Goal: Task Accomplishment & Management: Complete application form

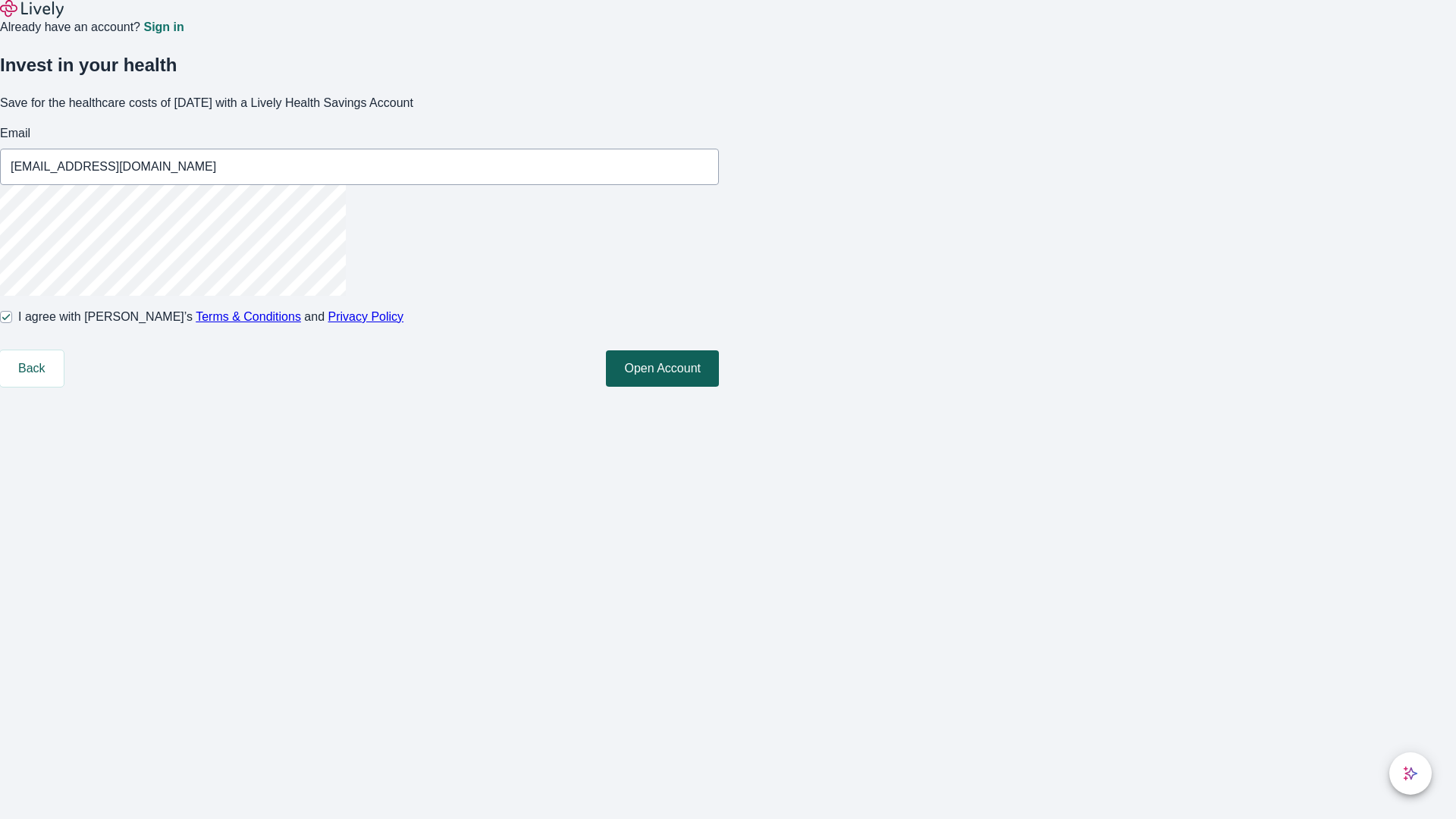
click at [719, 387] on button "Open Account" at bounding box center [662, 368] width 113 height 37
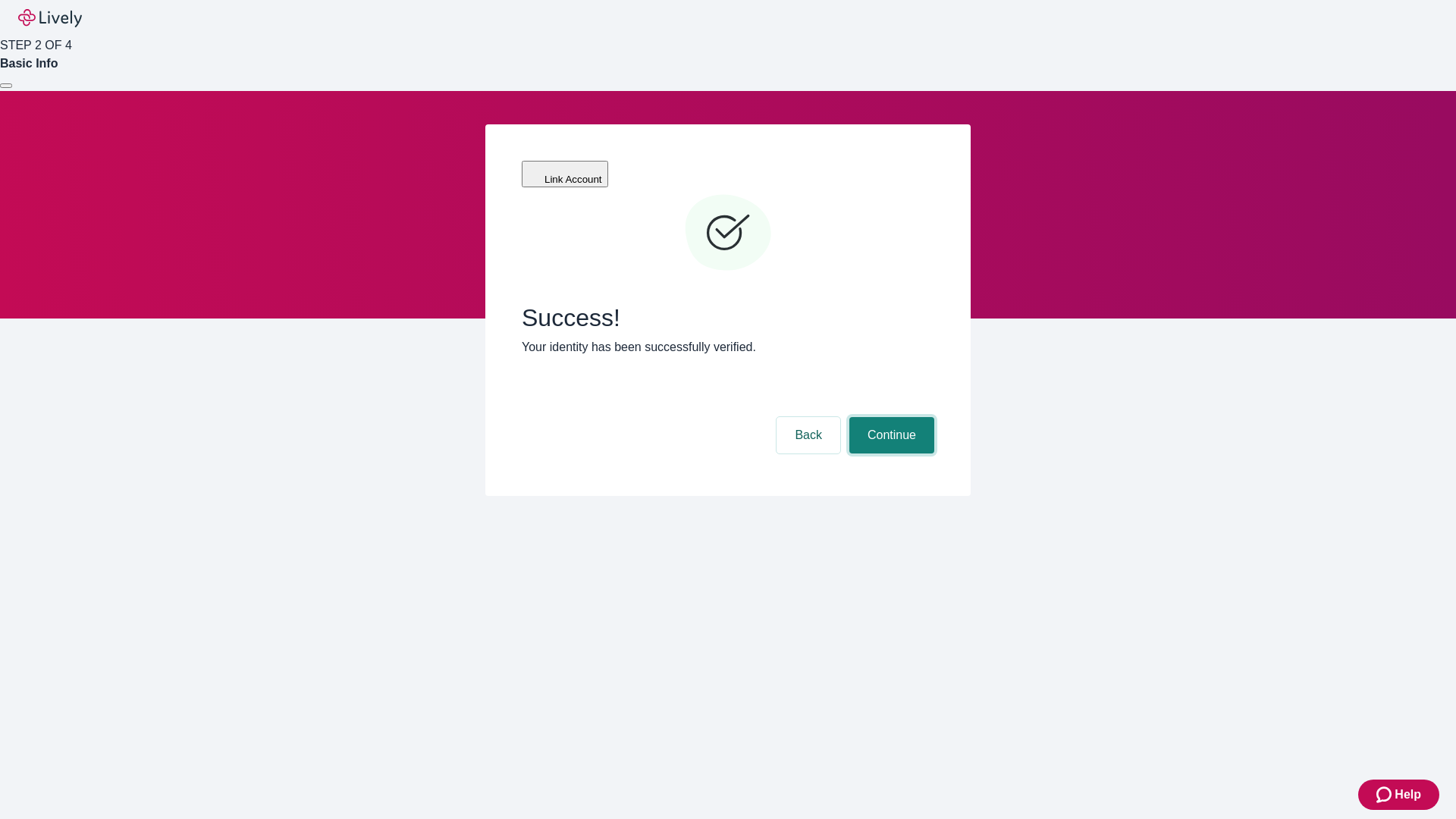
click at [889, 417] on button "Continue" at bounding box center [892, 435] width 85 height 37
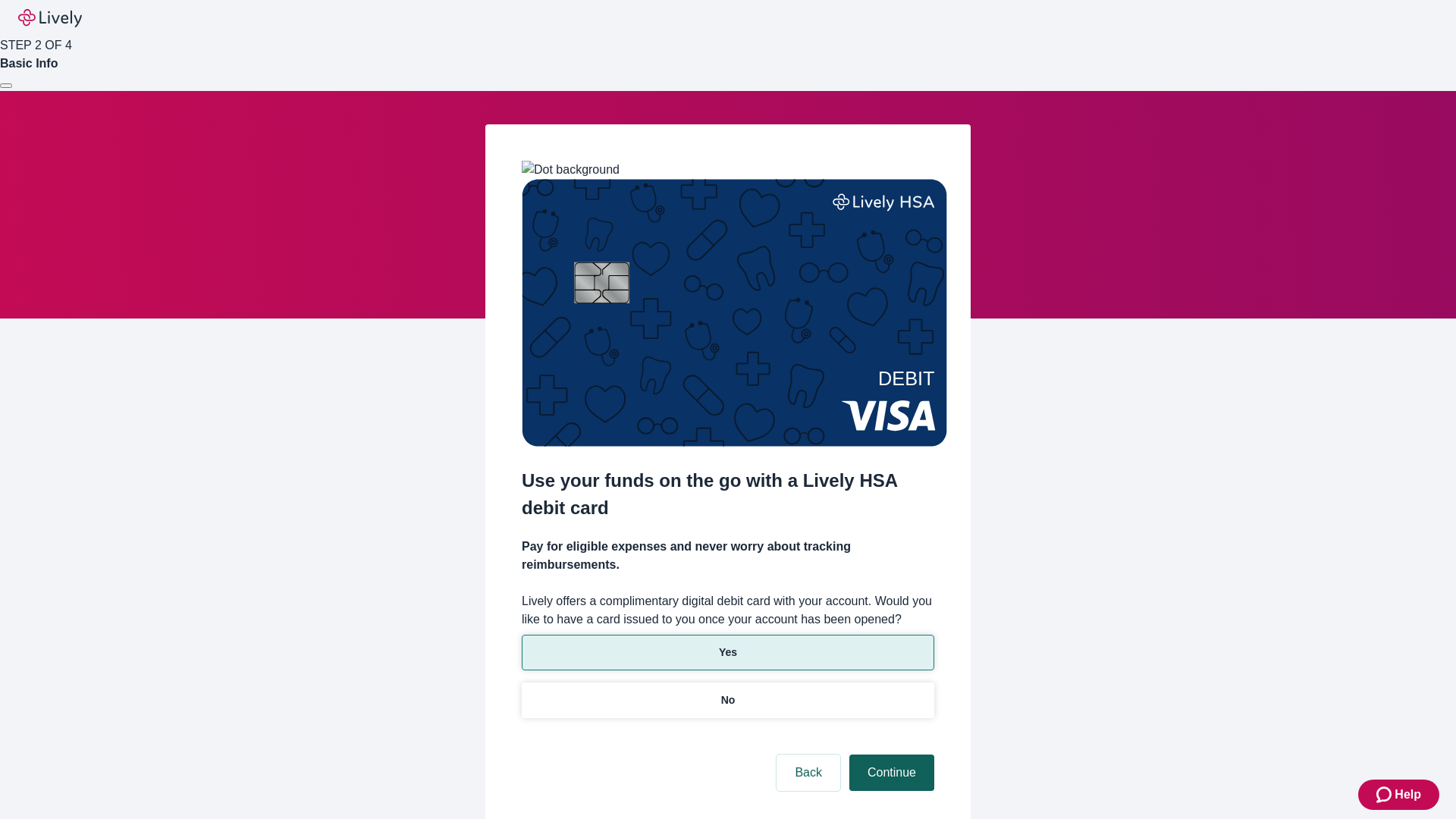
click at [728, 644] on p "Yes" at bounding box center [728, 653] width 18 height 16
click at [889, 755] on button "Continue" at bounding box center [892, 773] width 85 height 37
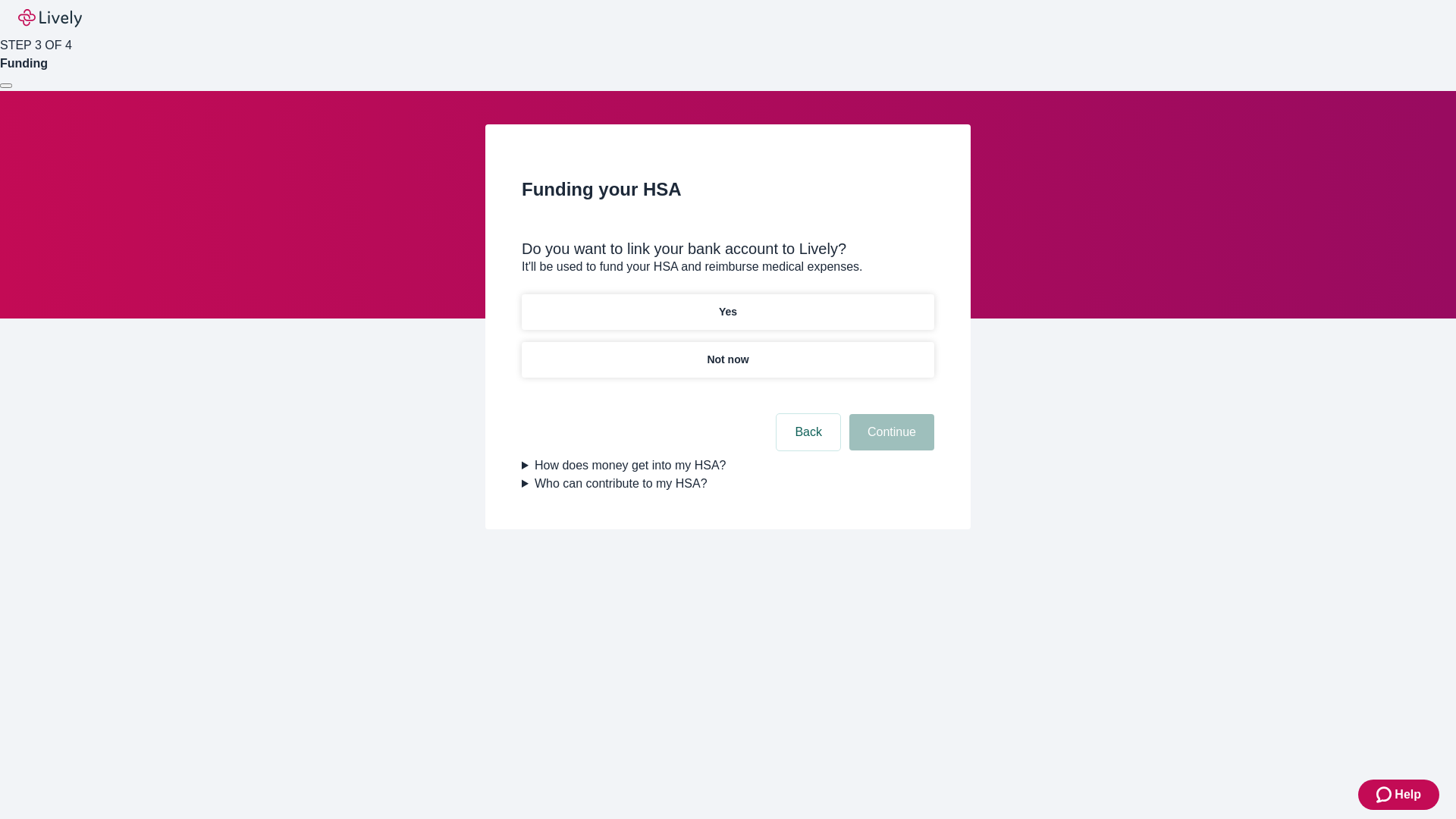
click at [728, 352] on p "Not now" at bounding box center [727, 360] width 42 height 16
click at [889, 441] on button "Continue" at bounding box center [892, 432] width 85 height 37
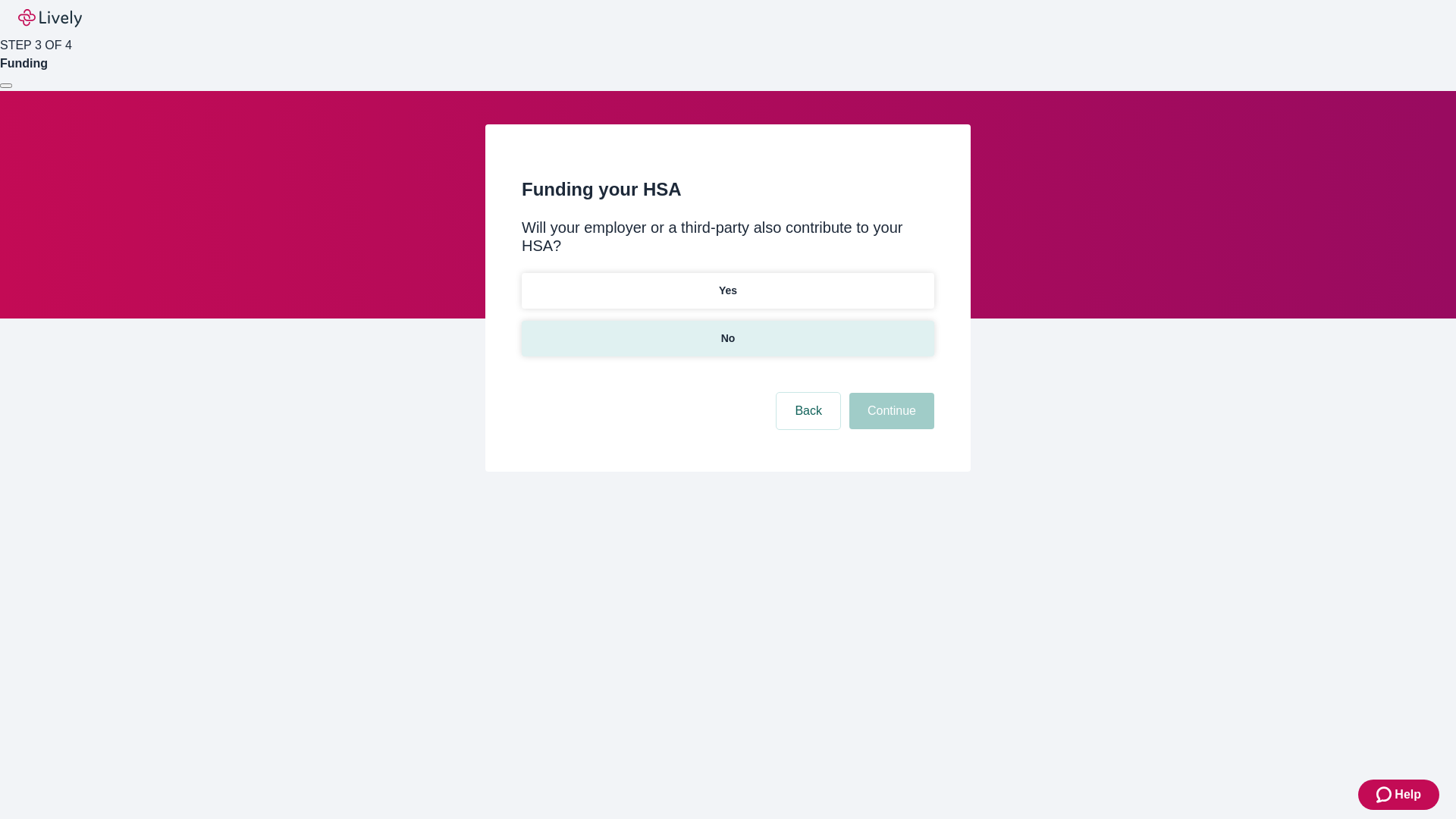
click at [728, 330] on p "No" at bounding box center [728, 339] width 15 height 16
click at [889, 393] on button "Continue" at bounding box center [892, 411] width 85 height 37
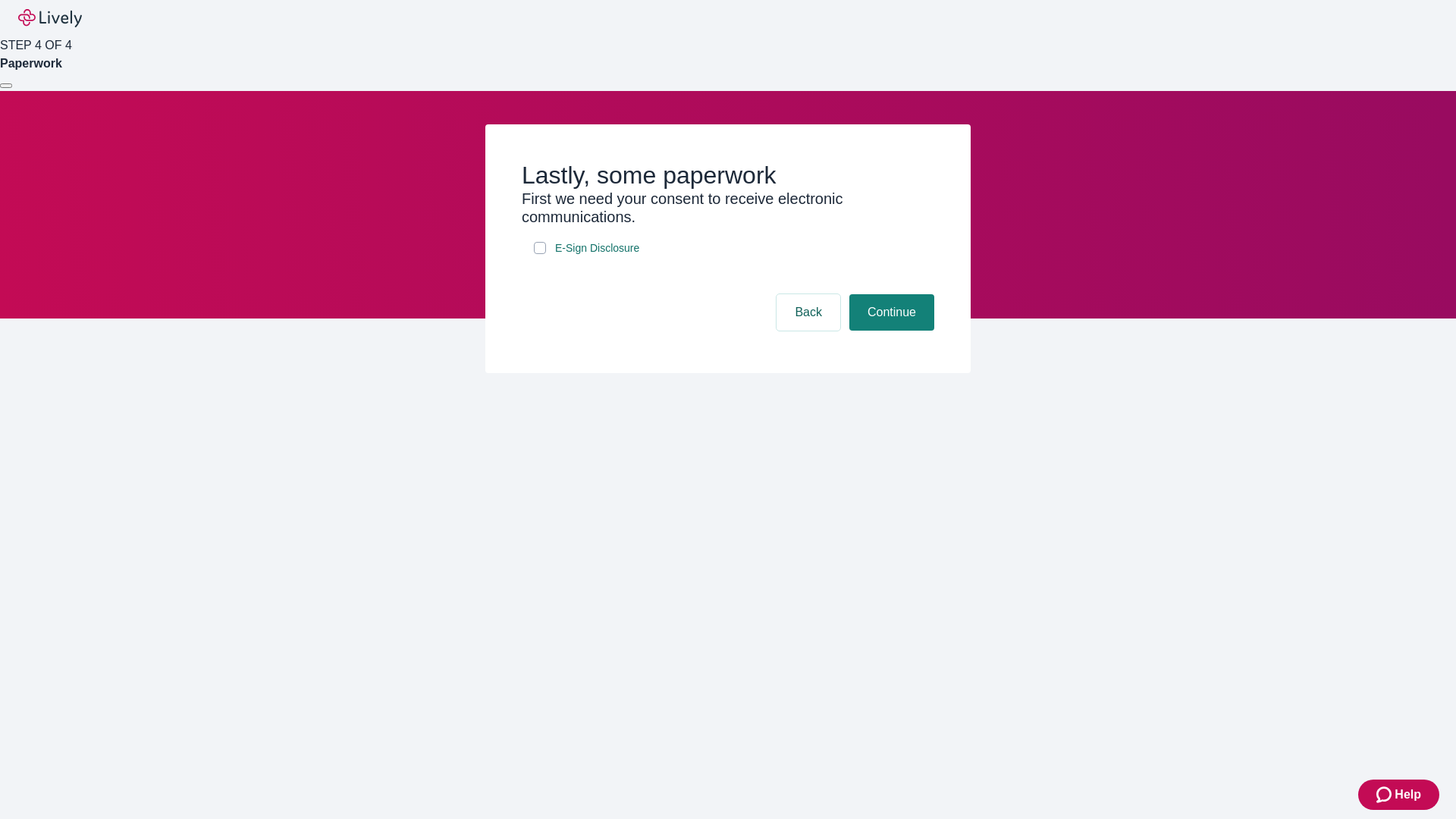
click at [540, 254] on input "E-Sign Disclosure" at bounding box center [539, 248] width 12 height 12
checkbox input "true"
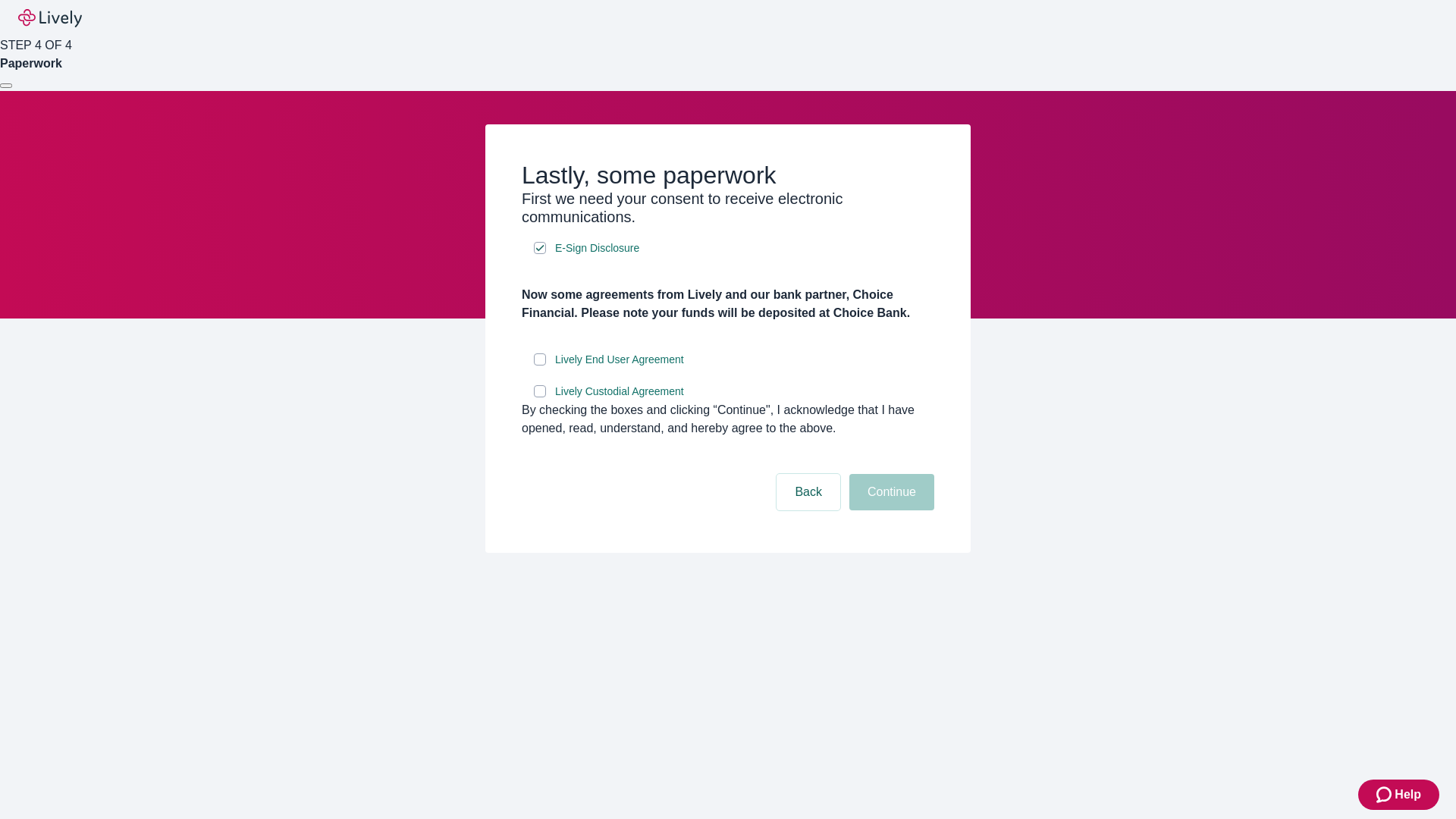
click at [540, 365] on input "Lively End User Agreement" at bounding box center [539, 359] width 12 height 12
checkbox input "true"
click at [540, 397] on input "Lively Custodial Agreement" at bounding box center [539, 391] width 12 height 12
checkbox input "true"
click at [889, 511] on button "Continue" at bounding box center [892, 492] width 85 height 37
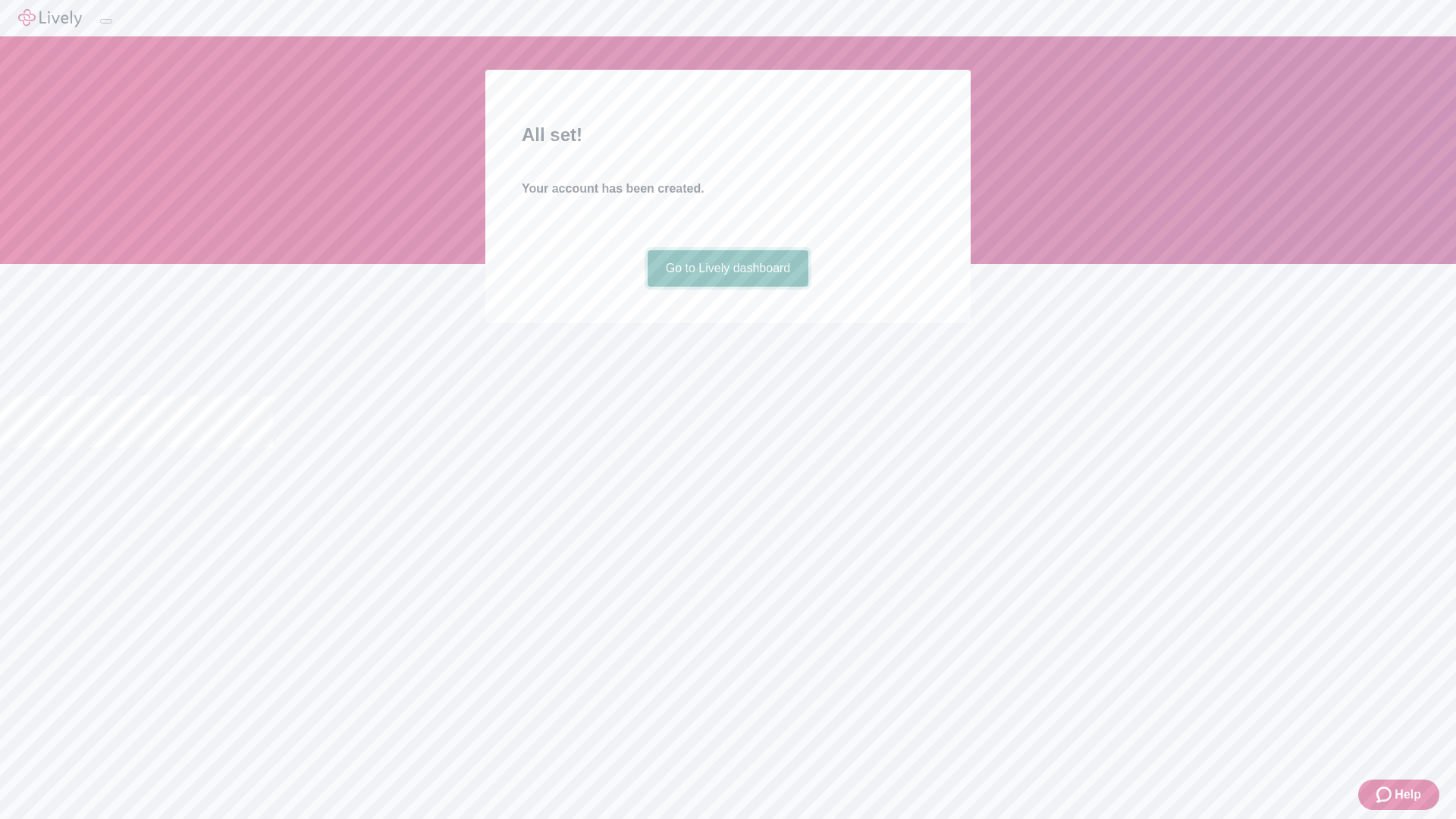
click at [728, 286] on link "Go to Lively dashboard" at bounding box center [728, 268] width 162 height 37
